Goal: Understand process/instructions

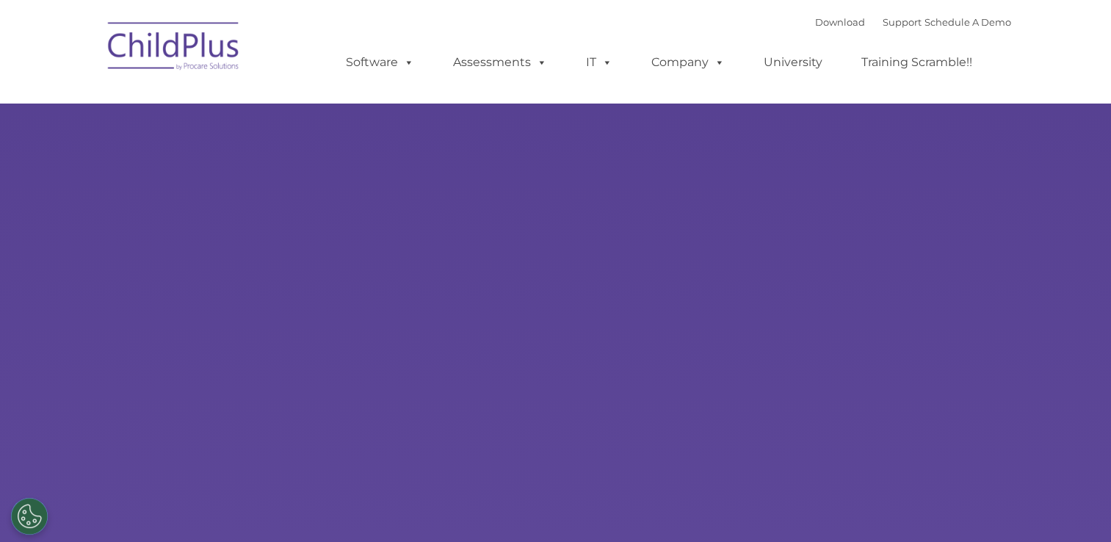
select select "MEDIUM"
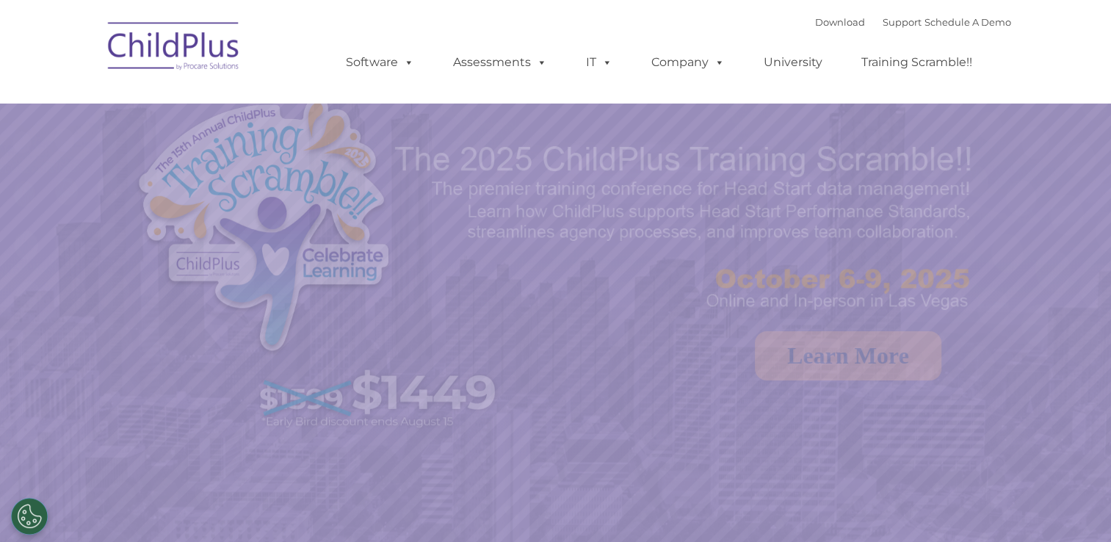
select select "MEDIUM"
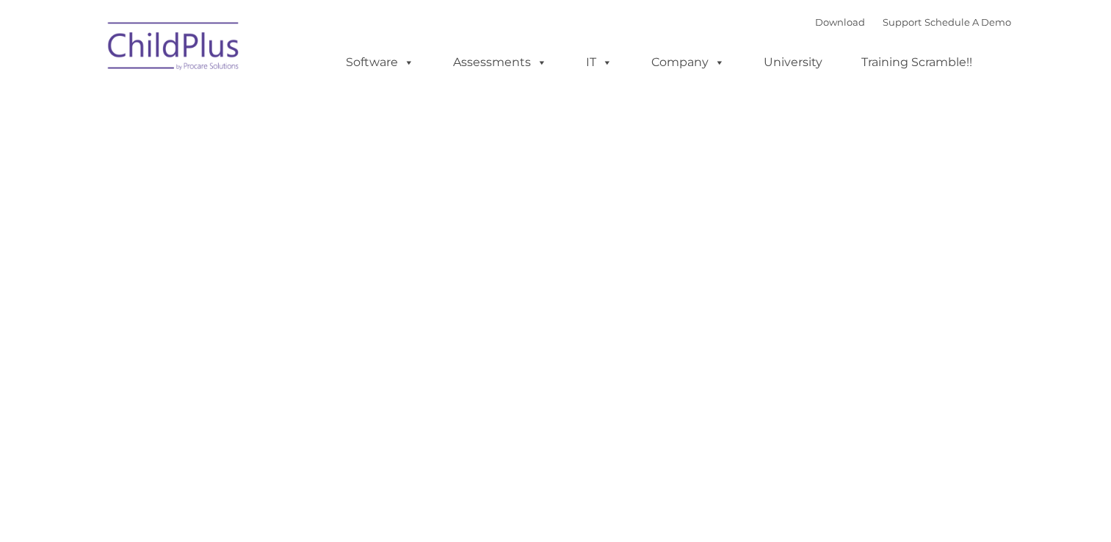
type input ""
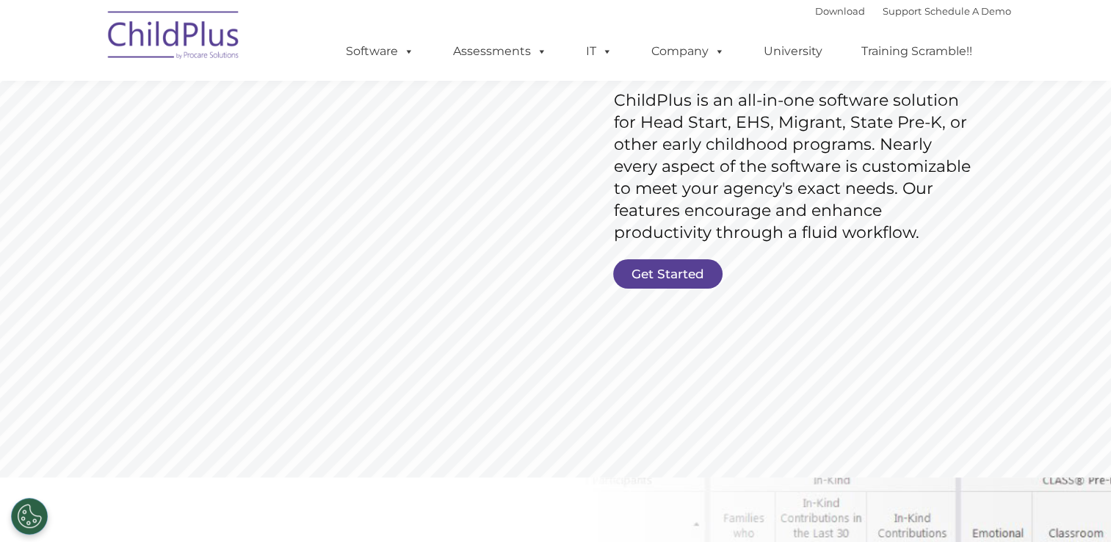
scroll to position [250, 0]
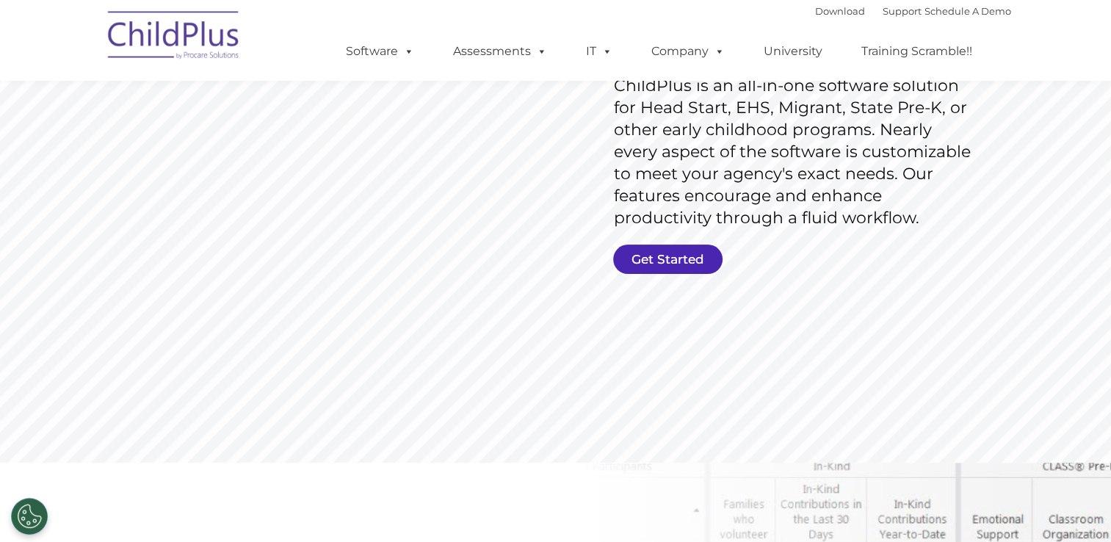
click at [682, 263] on link "Get Started" at bounding box center [667, 259] width 109 height 29
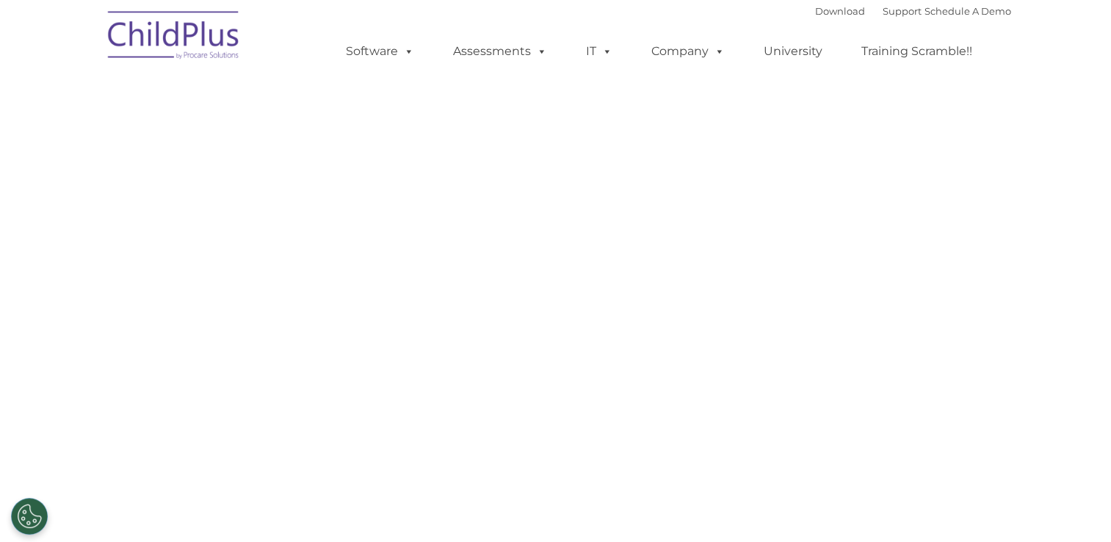
select select "MEDIUM"
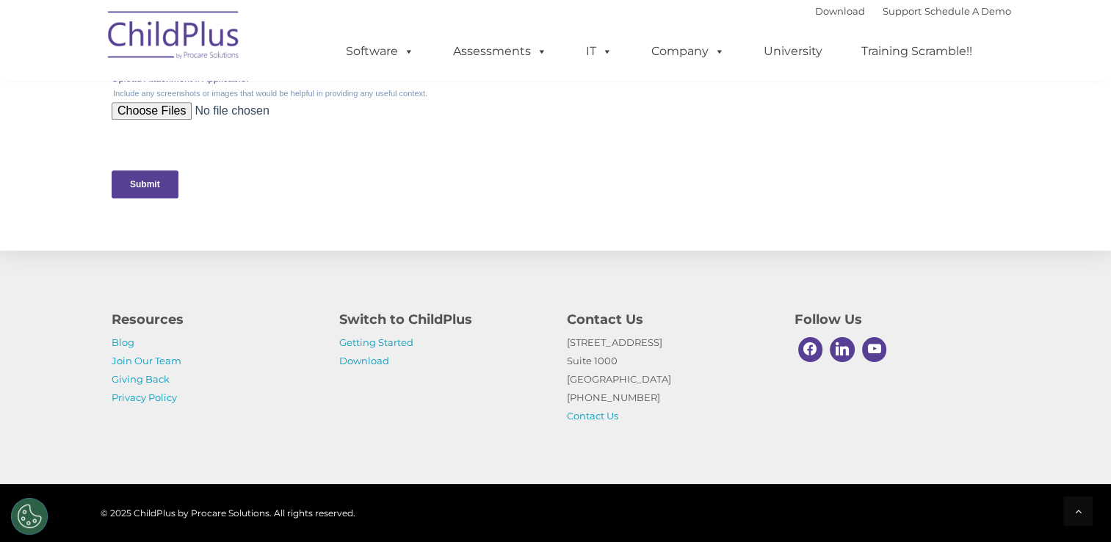
scroll to position [752, 0]
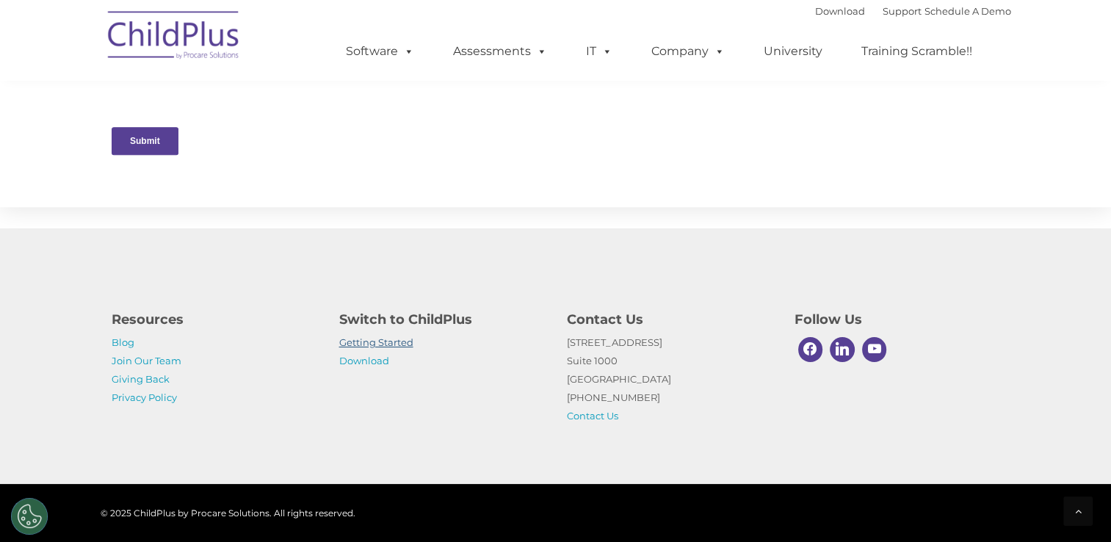
click at [385, 337] on link "Getting Started" at bounding box center [376, 342] width 74 height 12
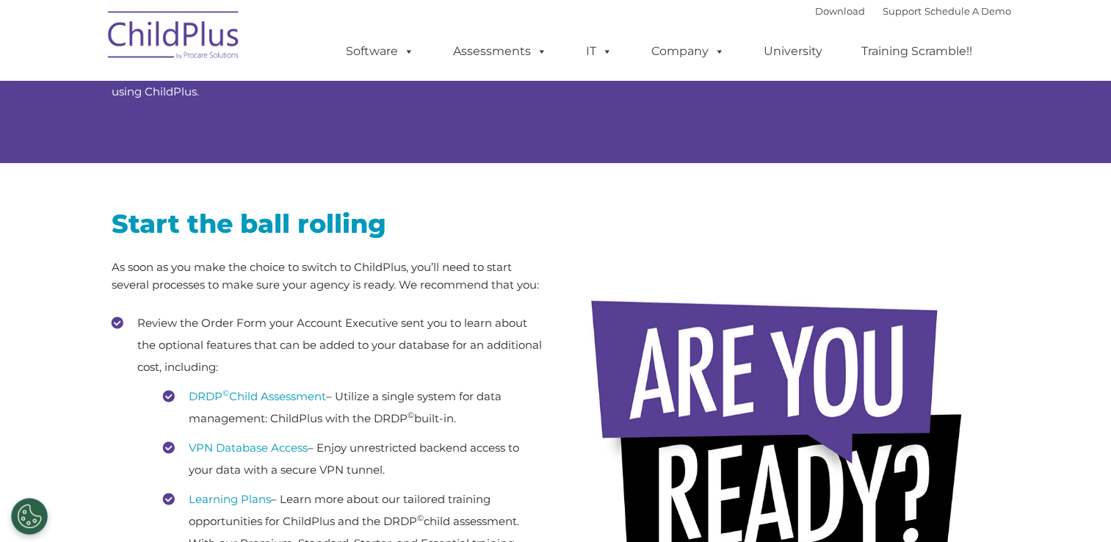
scroll to position [118, 0]
